Goal: Check status

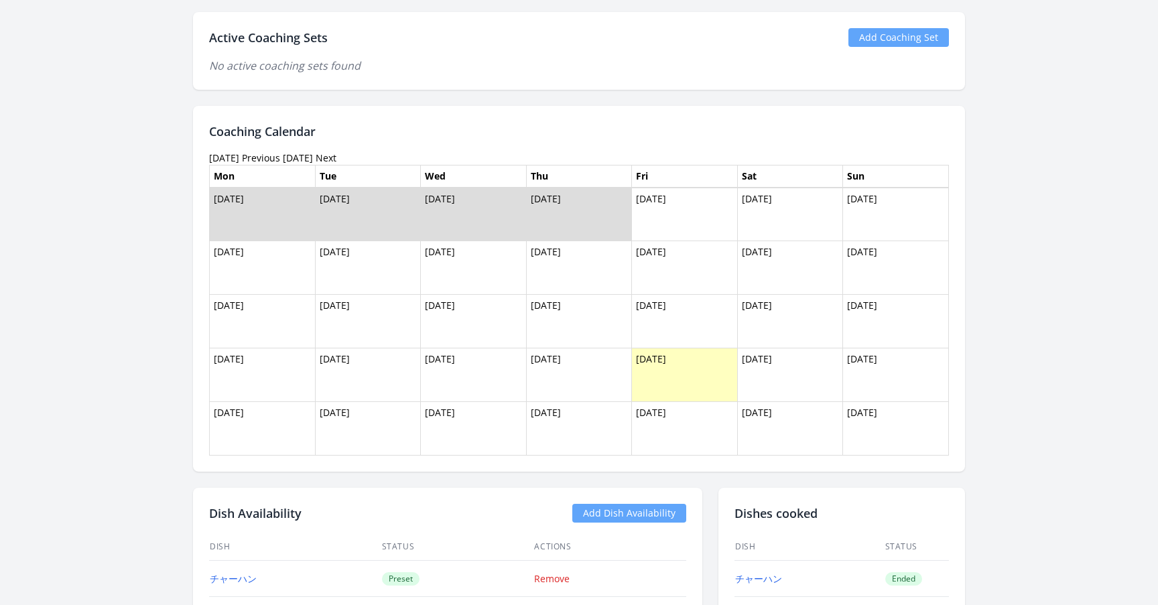
scroll to position [781, 0]
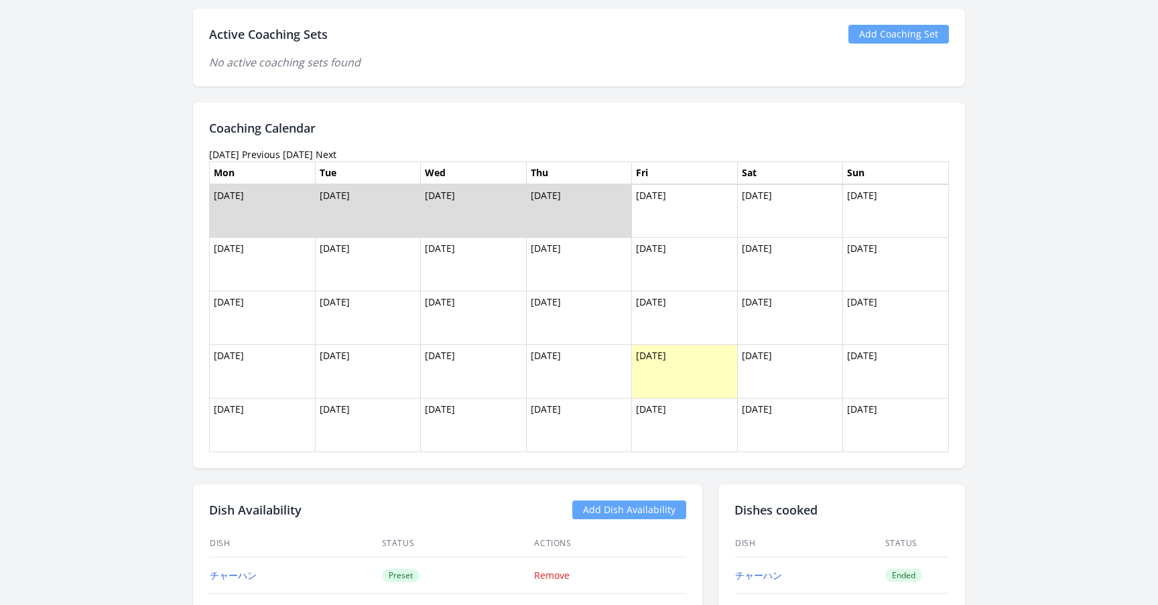
click at [280, 151] on link "Previous" at bounding box center [261, 154] width 38 height 13
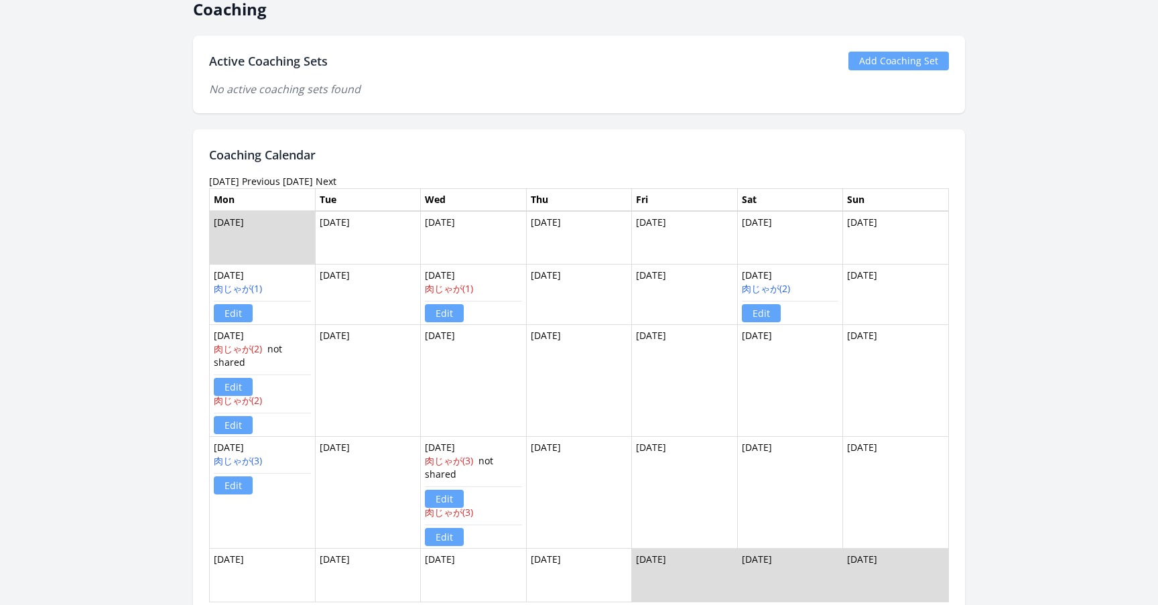
scroll to position [757, 0]
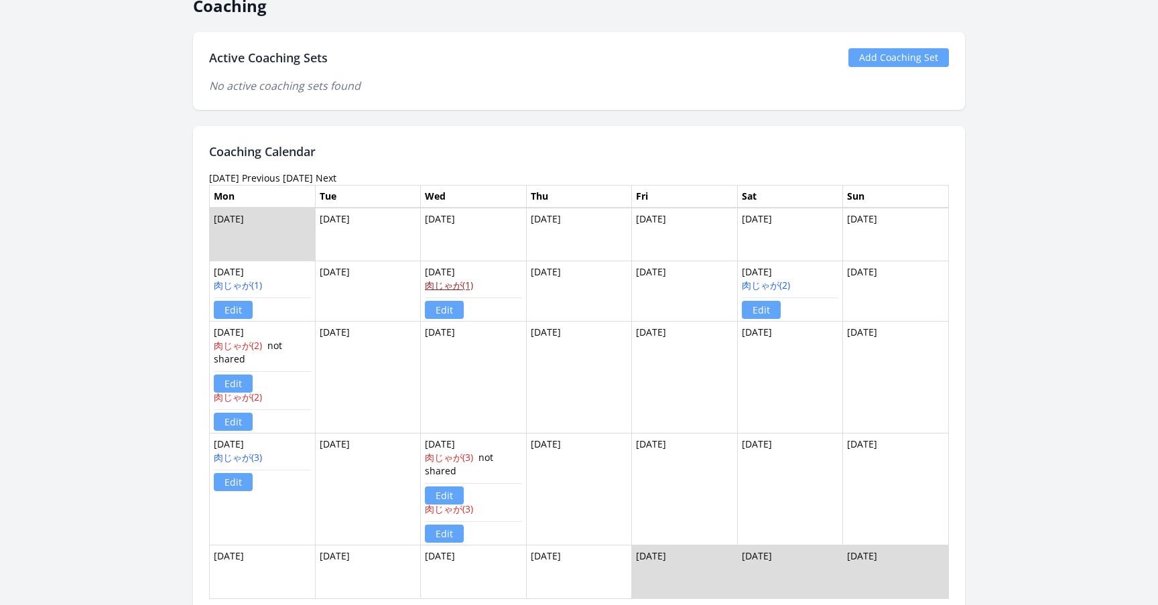
click at [432, 287] on link "肉じゃが(1)" at bounding box center [449, 285] width 48 height 13
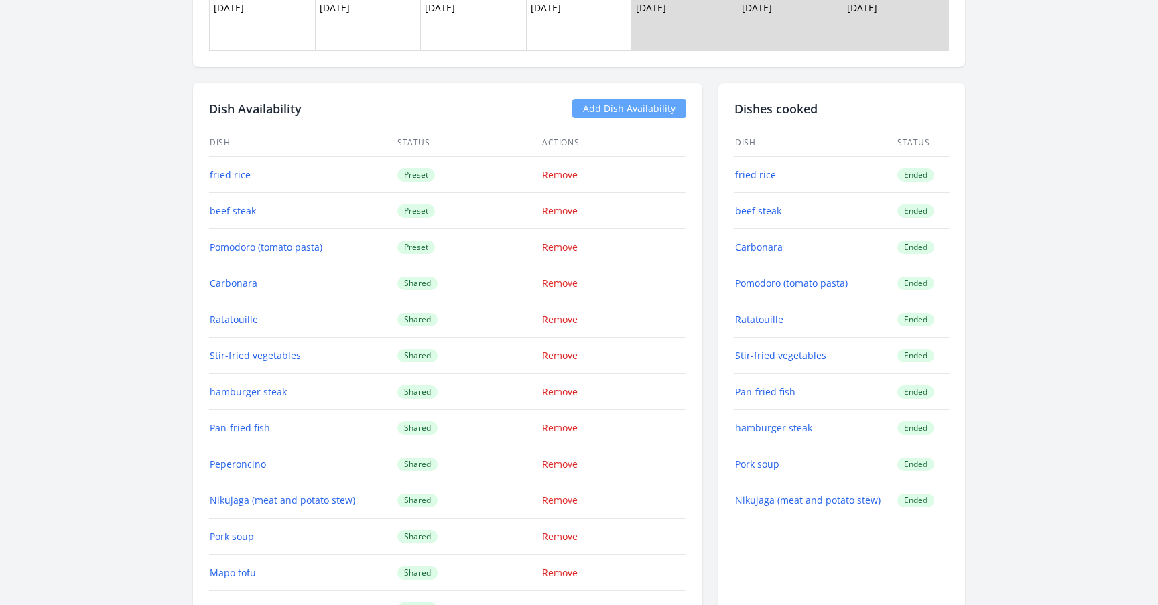
scroll to position [1344, 0]
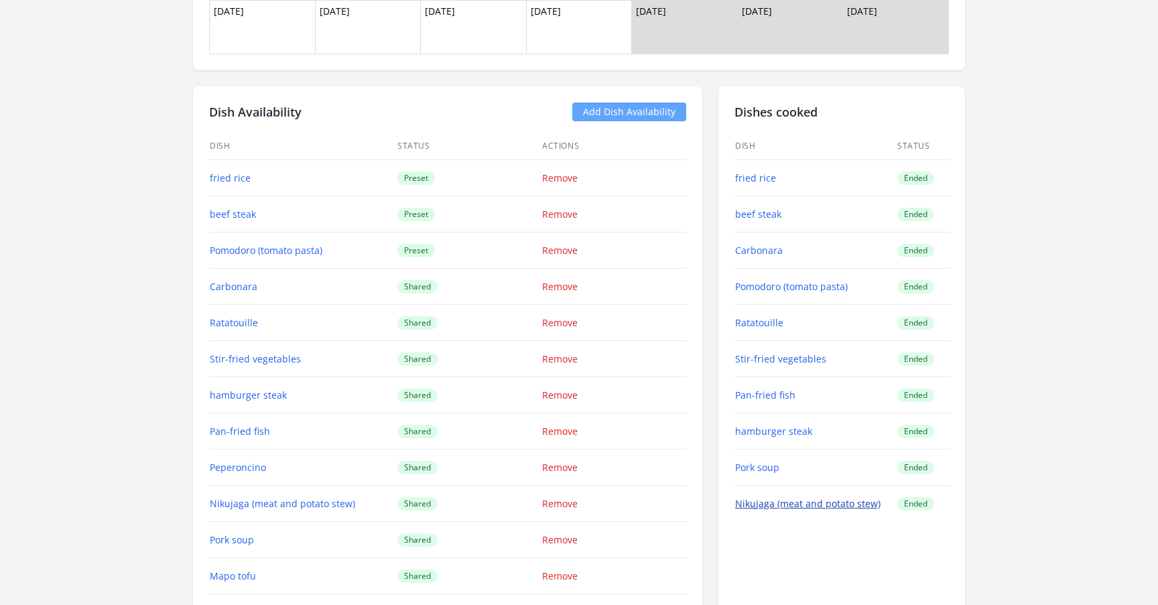
click at [771, 504] on font "Nikujaga (meat and potato stew)" at bounding box center [807, 503] width 145 height 13
